Goal: Find specific page/section: Find specific page/section

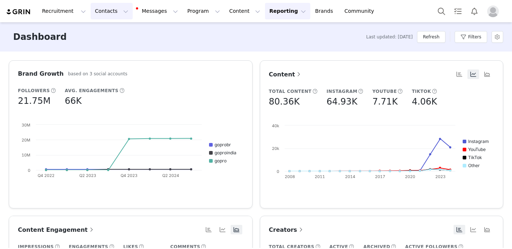
click at [107, 11] on button "Contacts Contacts" at bounding box center [112, 11] width 42 height 16
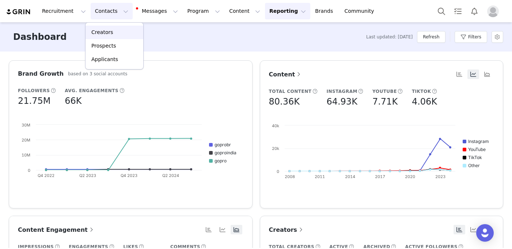
click at [109, 29] on p "Creators" at bounding box center [102, 32] width 22 height 8
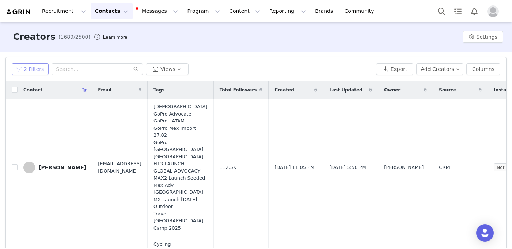
click at [36, 69] on button "2 Filters" at bounding box center [30, 69] width 37 height 12
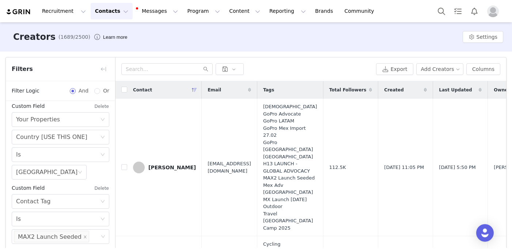
scroll to position [34, 0]
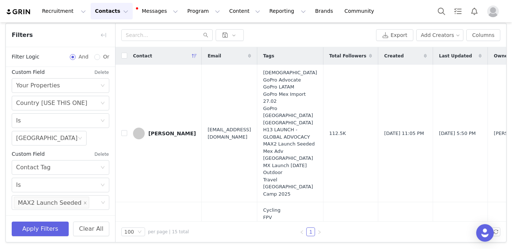
click at [97, 153] on button "Delete" at bounding box center [101, 154] width 15 height 12
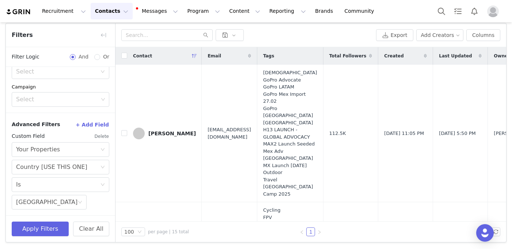
scroll to position [210, 0]
click at [48, 232] on button "Apply Filters" at bounding box center [40, 228] width 57 height 15
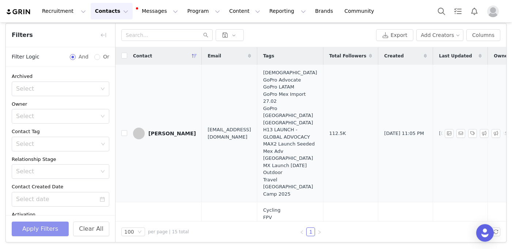
scroll to position [0, 0]
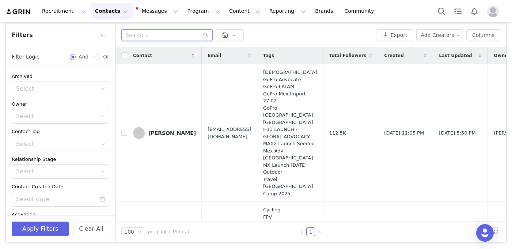
click at [185, 35] on input "text" at bounding box center [166, 35] width 91 height 12
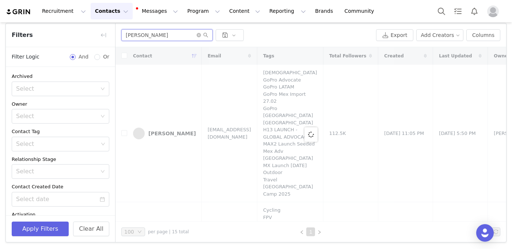
type input "[PERSON_NAME]"
